Goal: Transaction & Acquisition: Purchase product/service

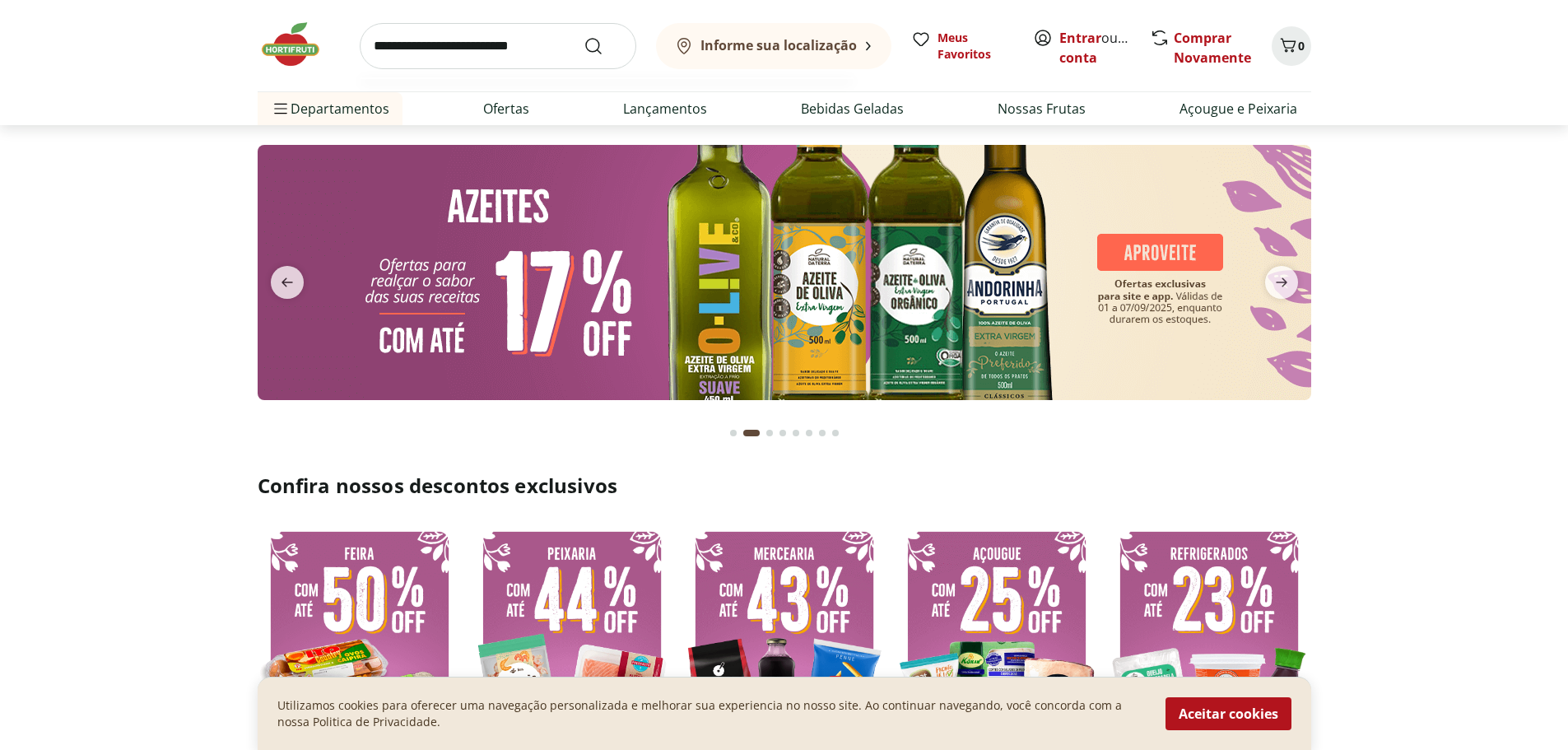
click at [499, 64] on input "search" at bounding box center [498, 46] width 277 height 46
type input "*******"
click at [583, 36] on button "Submit Search" at bounding box center [603, 46] width 39 height 20
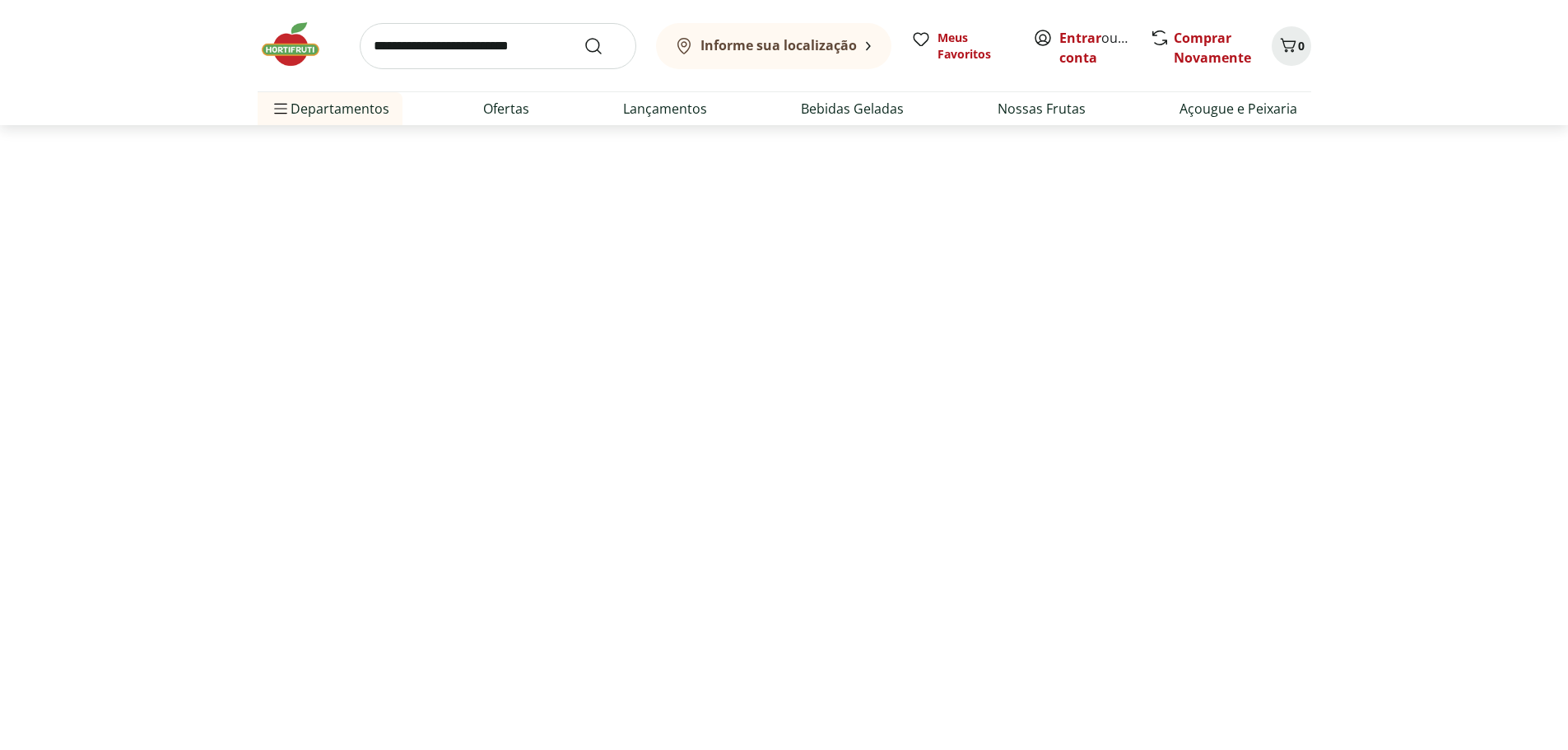
select select "**********"
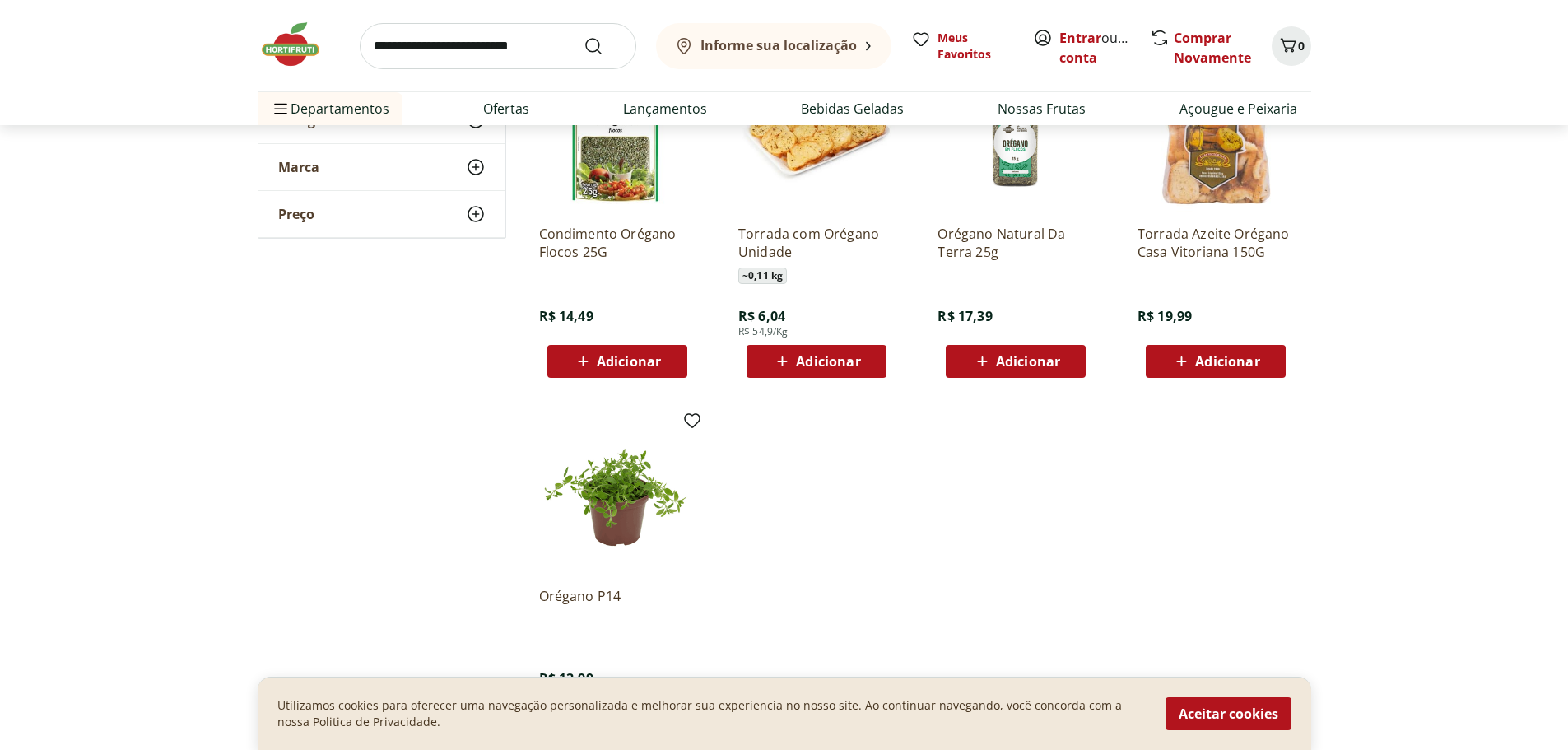
scroll to position [164, 0]
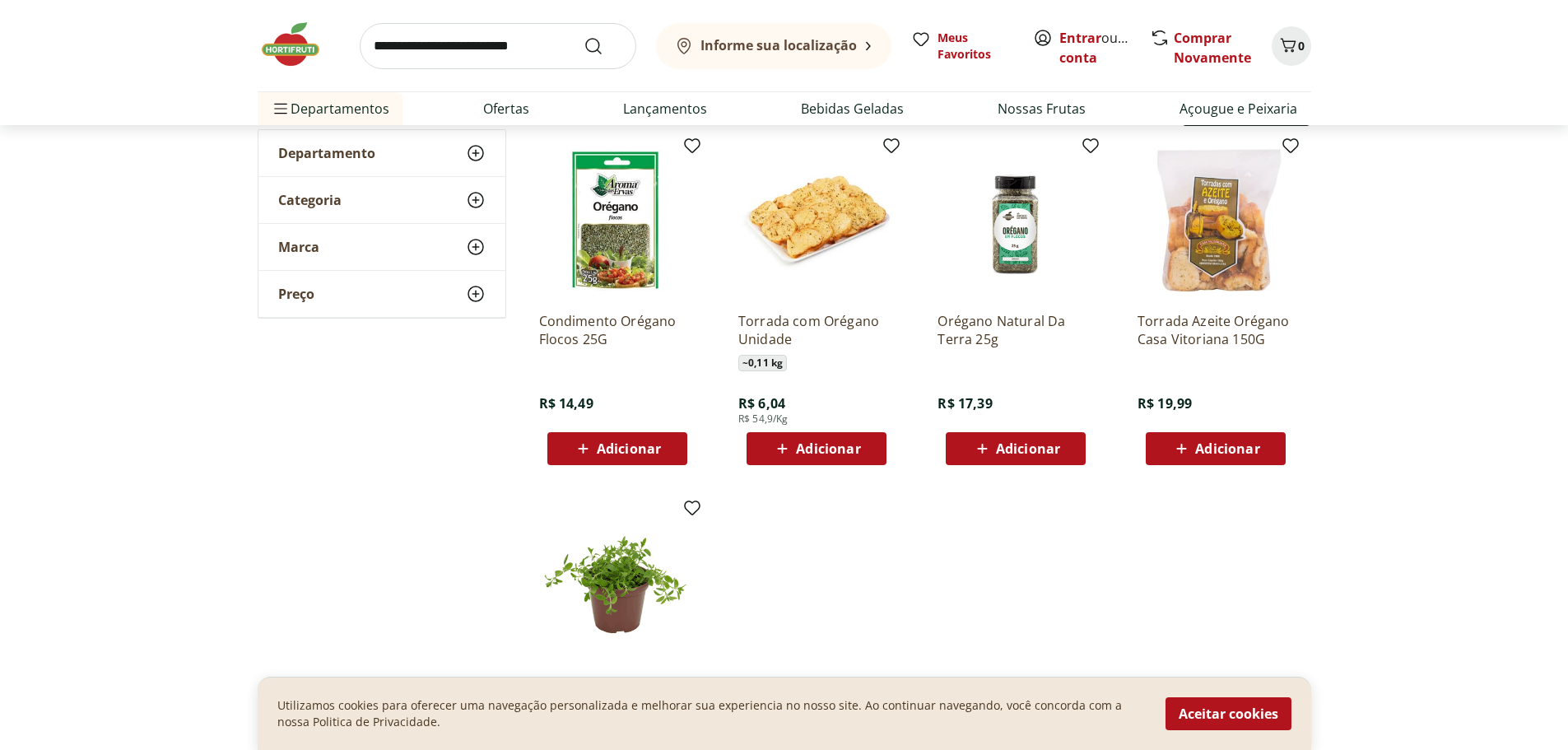
click at [611, 583] on img at bounding box center [617, 582] width 157 height 157
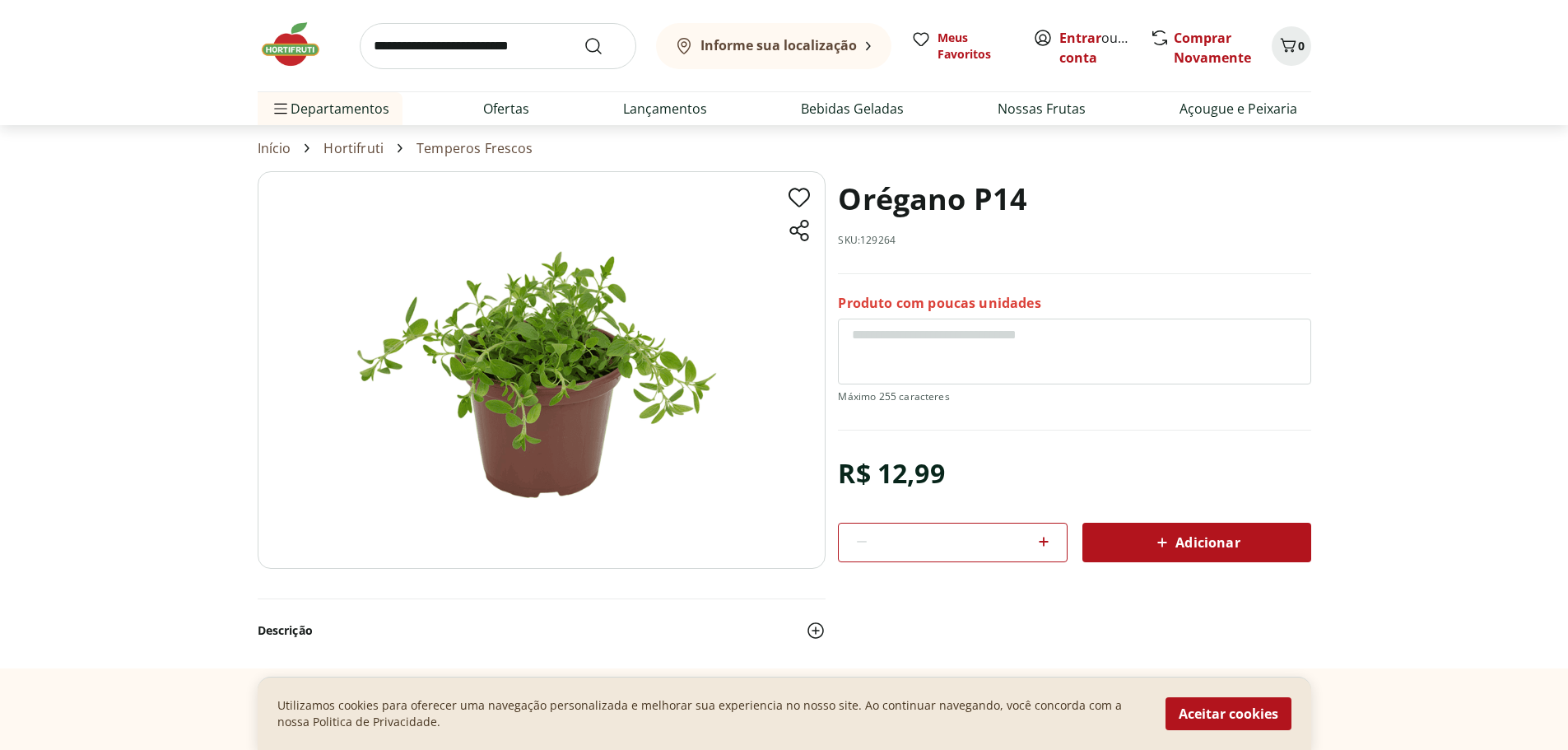
click at [944, 349] on textarea at bounding box center [1074, 351] width 473 height 66
click at [956, 349] on textarea at bounding box center [1074, 351] width 473 height 66
click at [955, 349] on textarea at bounding box center [1074, 351] width 473 height 66
drag, startPoint x: 845, startPoint y: 199, endPoint x: 1038, endPoint y: 194, distance: 193.1
click at [1038, 194] on div "Orégano P14 SKU: 129264" at bounding box center [1074, 222] width 473 height 103
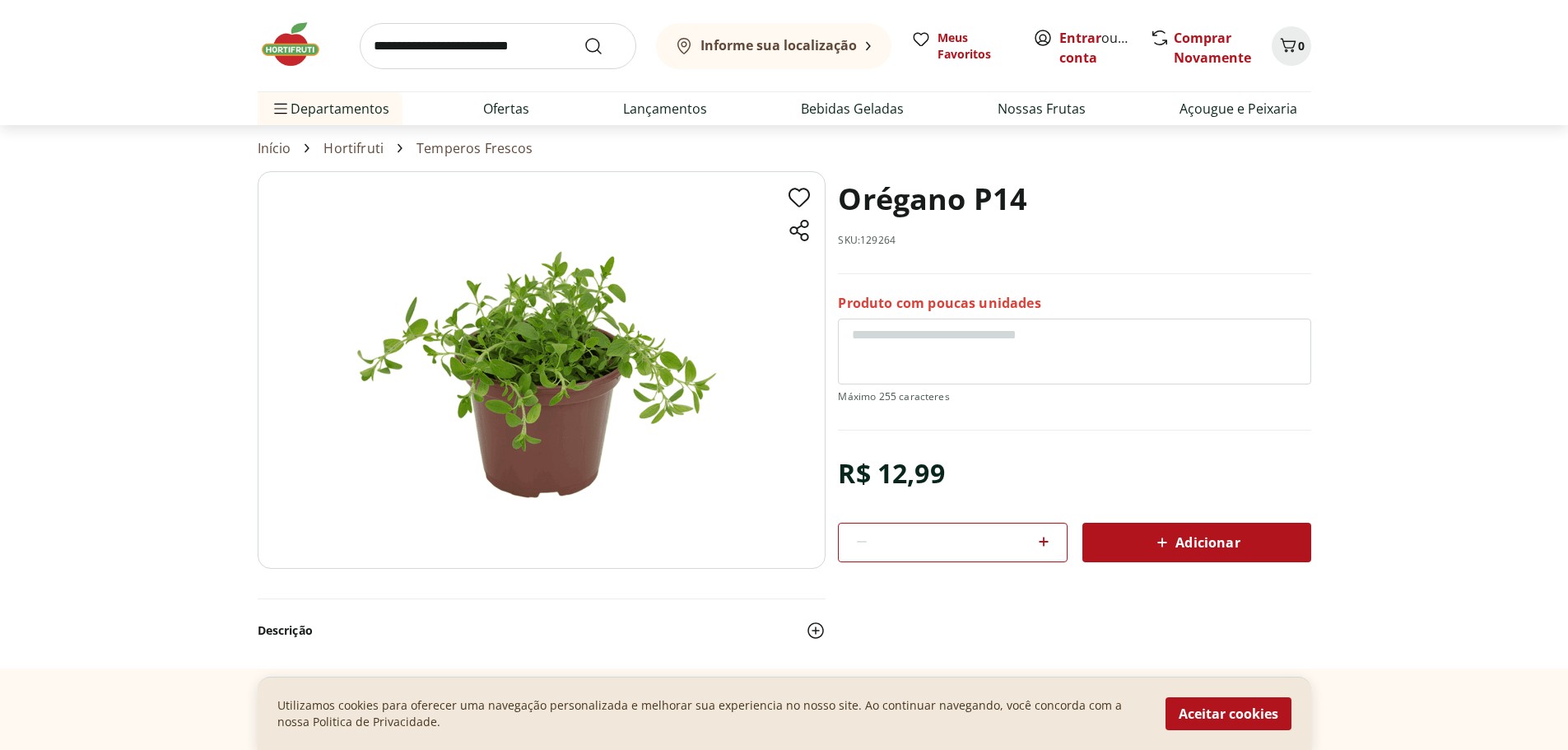
click at [1155, 537] on icon at bounding box center [1162, 543] width 20 height 20
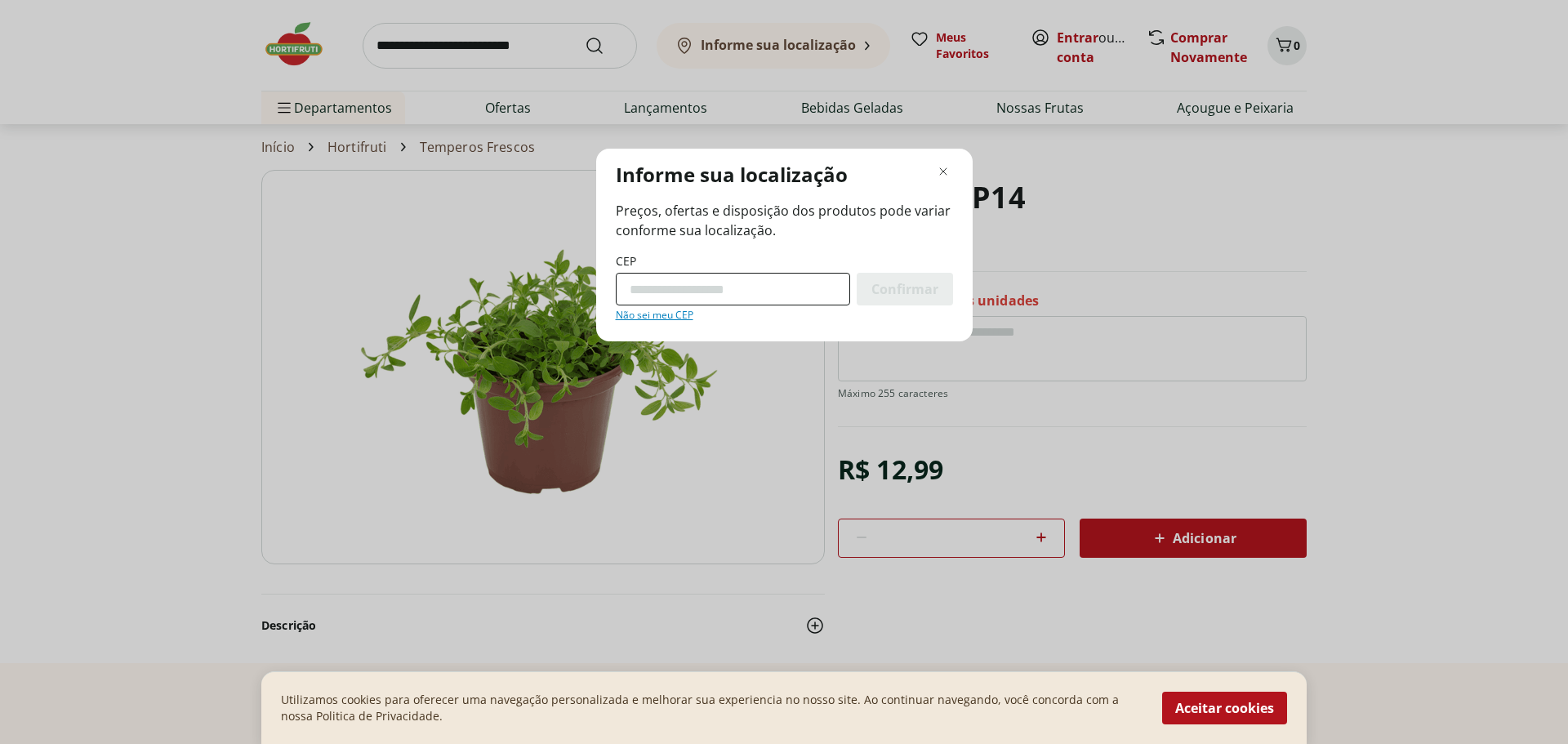
click at [791, 273] on input "CEP" at bounding box center [733, 288] width 234 height 32
type input "*********"
click at [891, 296] on span "Confirmar" at bounding box center [905, 289] width 67 height 13
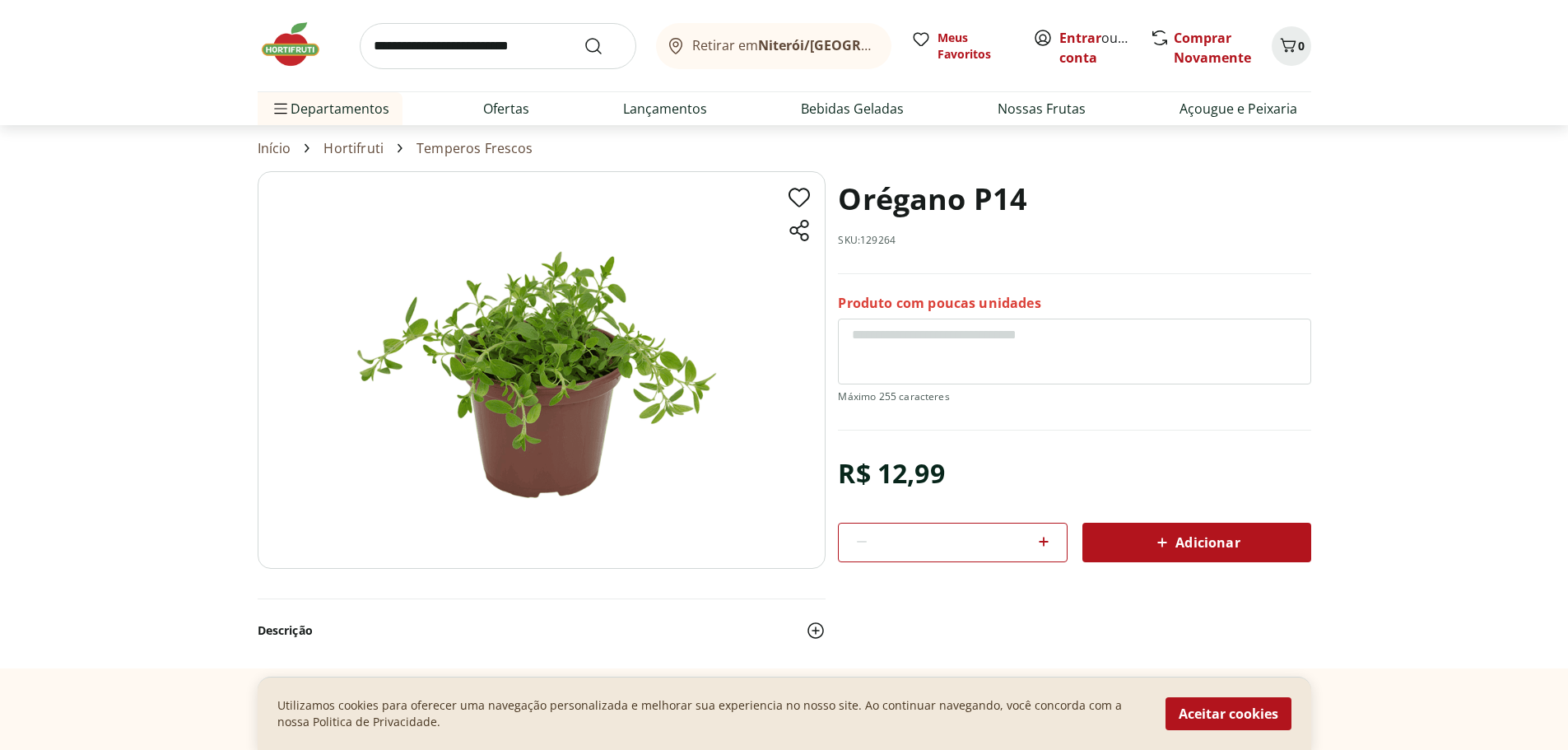
click at [1205, 535] on span "Adicionar" at bounding box center [1196, 543] width 87 height 20
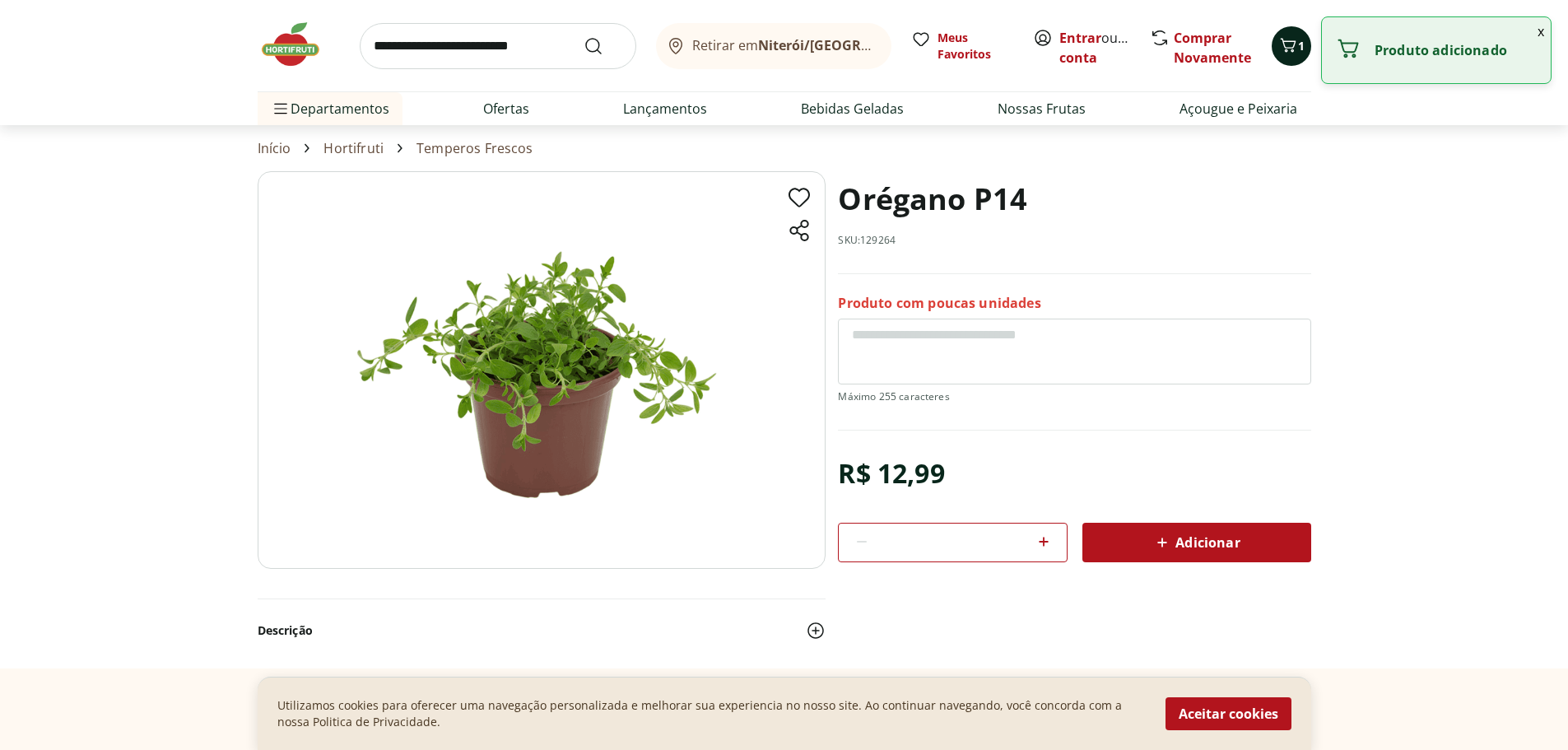
click at [1305, 41] on button "1" at bounding box center [1291, 45] width 39 height 39
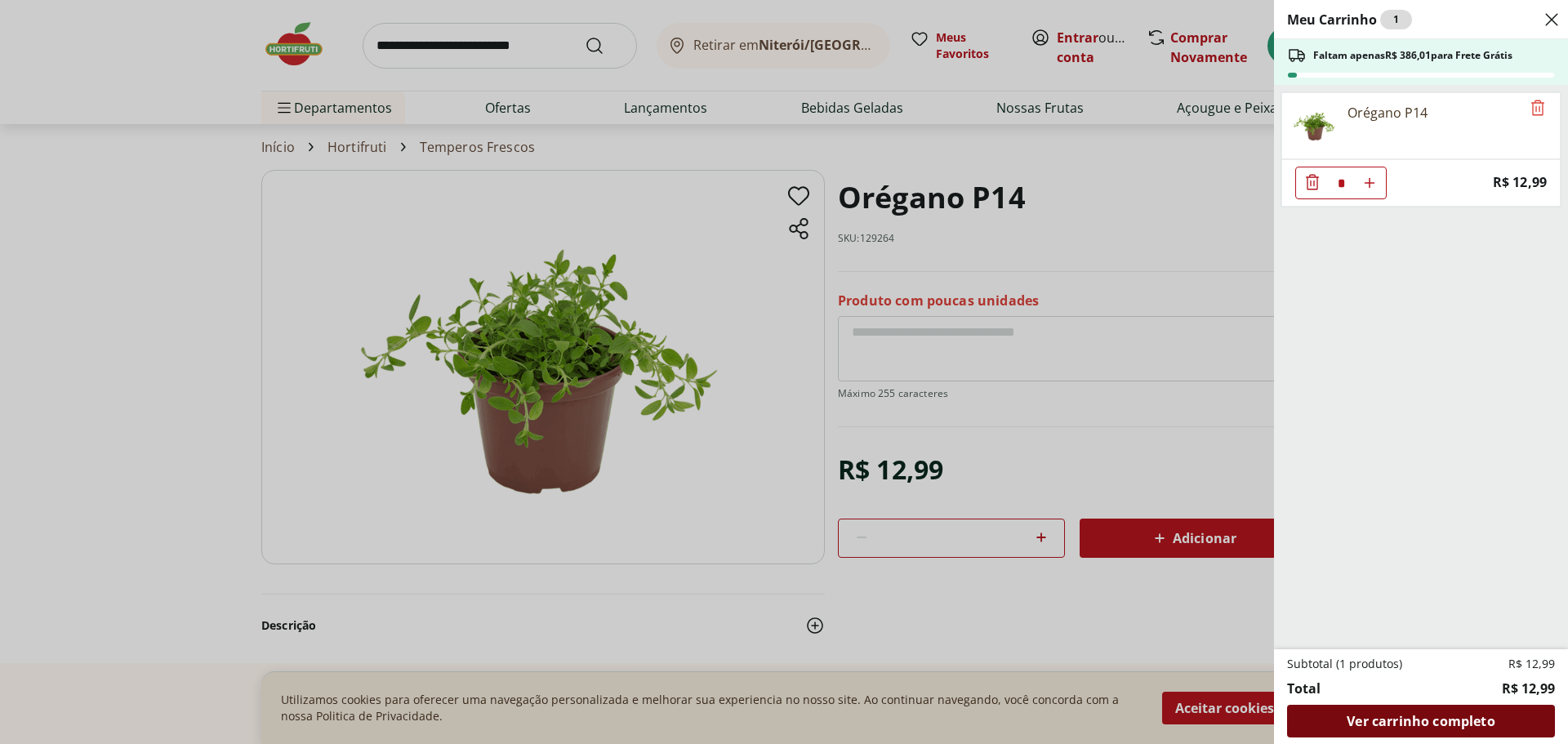
click at [1416, 720] on span "Ver carrinho completo" at bounding box center [1421, 722] width 148 height 13
